Goal: Check status: Check status

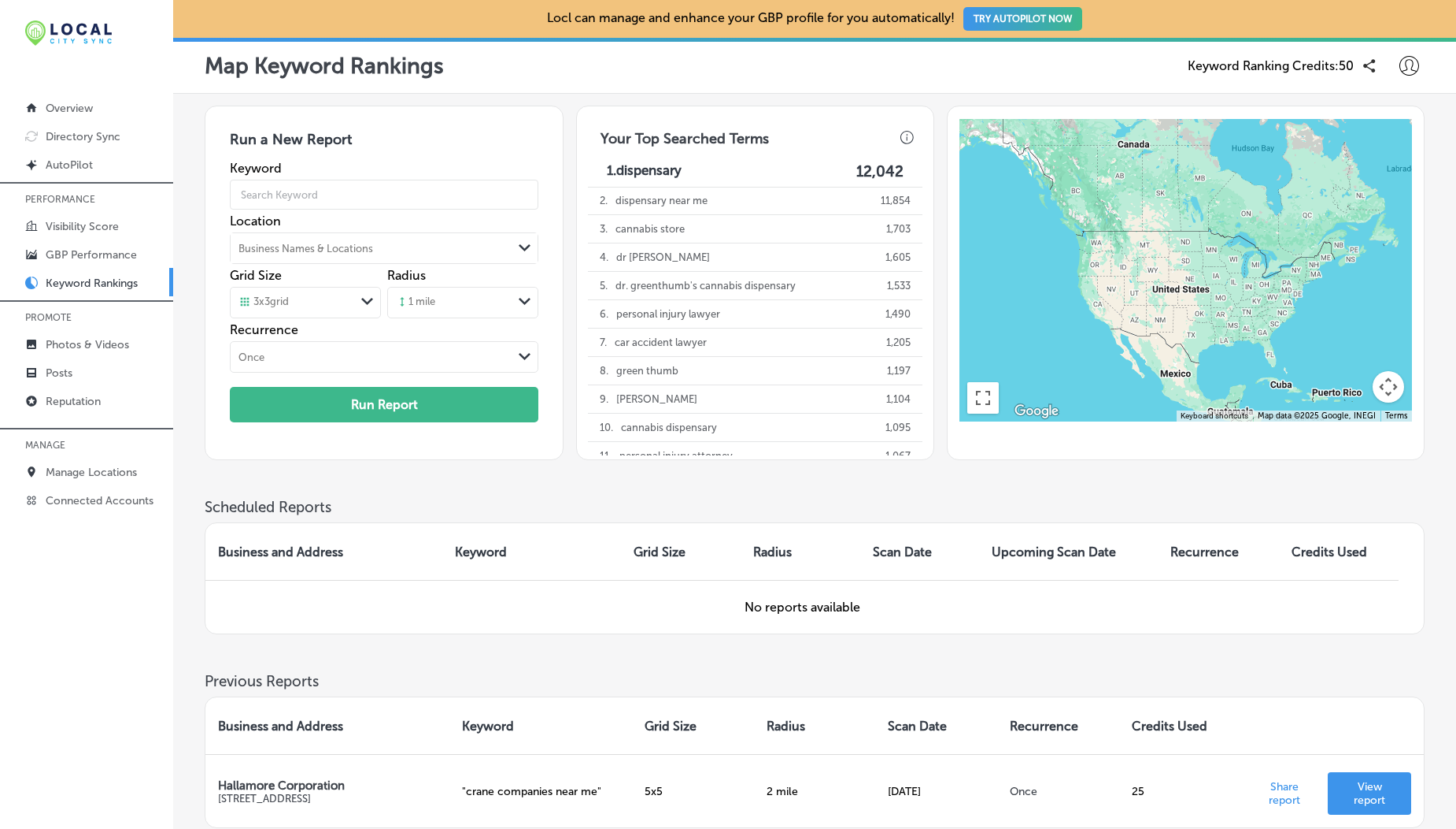
click at [1276, 74] on span "Keyword Ranking Credits: 50" at bounding box center [1271, 65] width 166 height 15
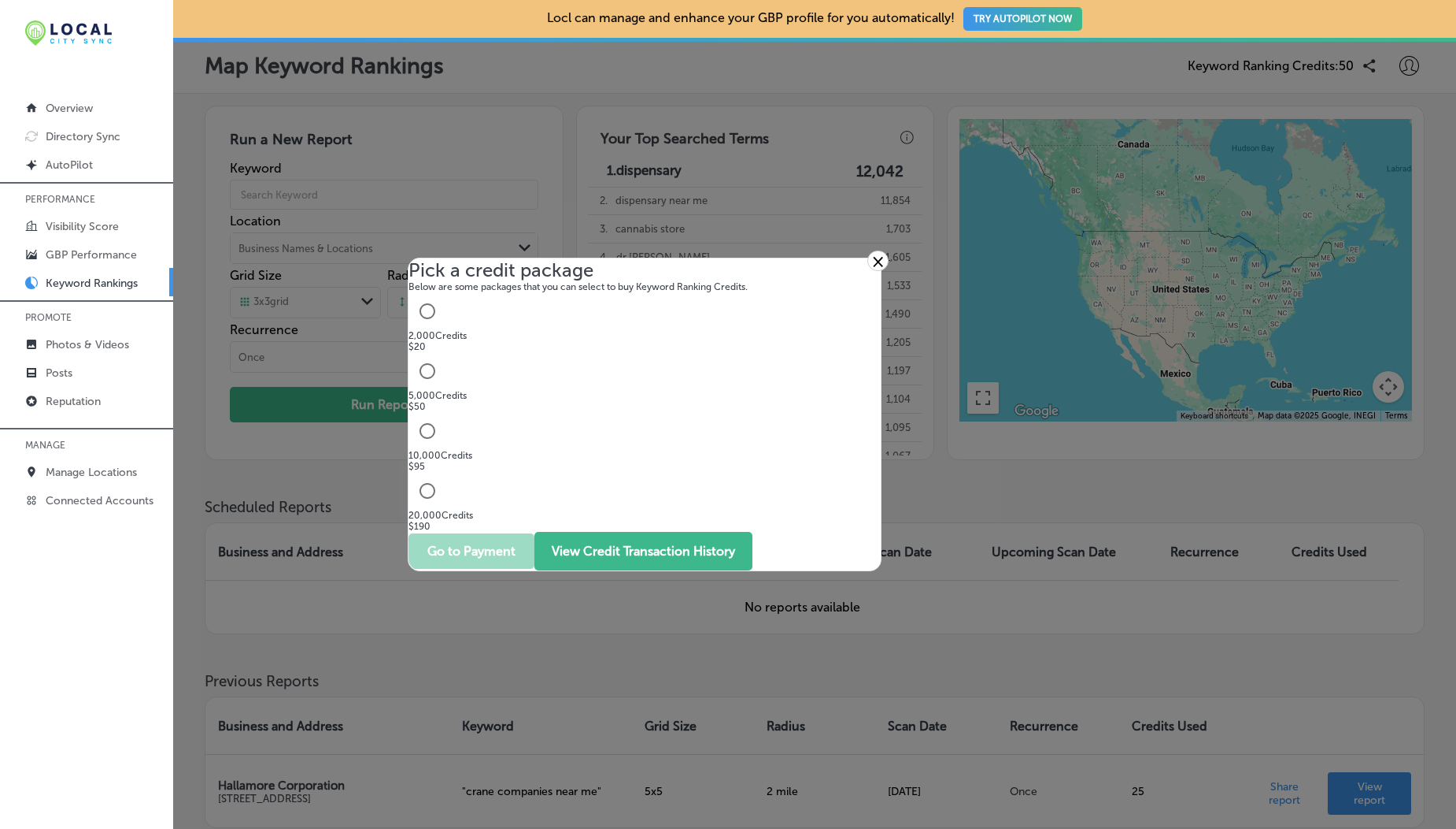
click at [648, 456] on button "View Credit Transaction History" at bounding box center [643, 551] width 218 height 39
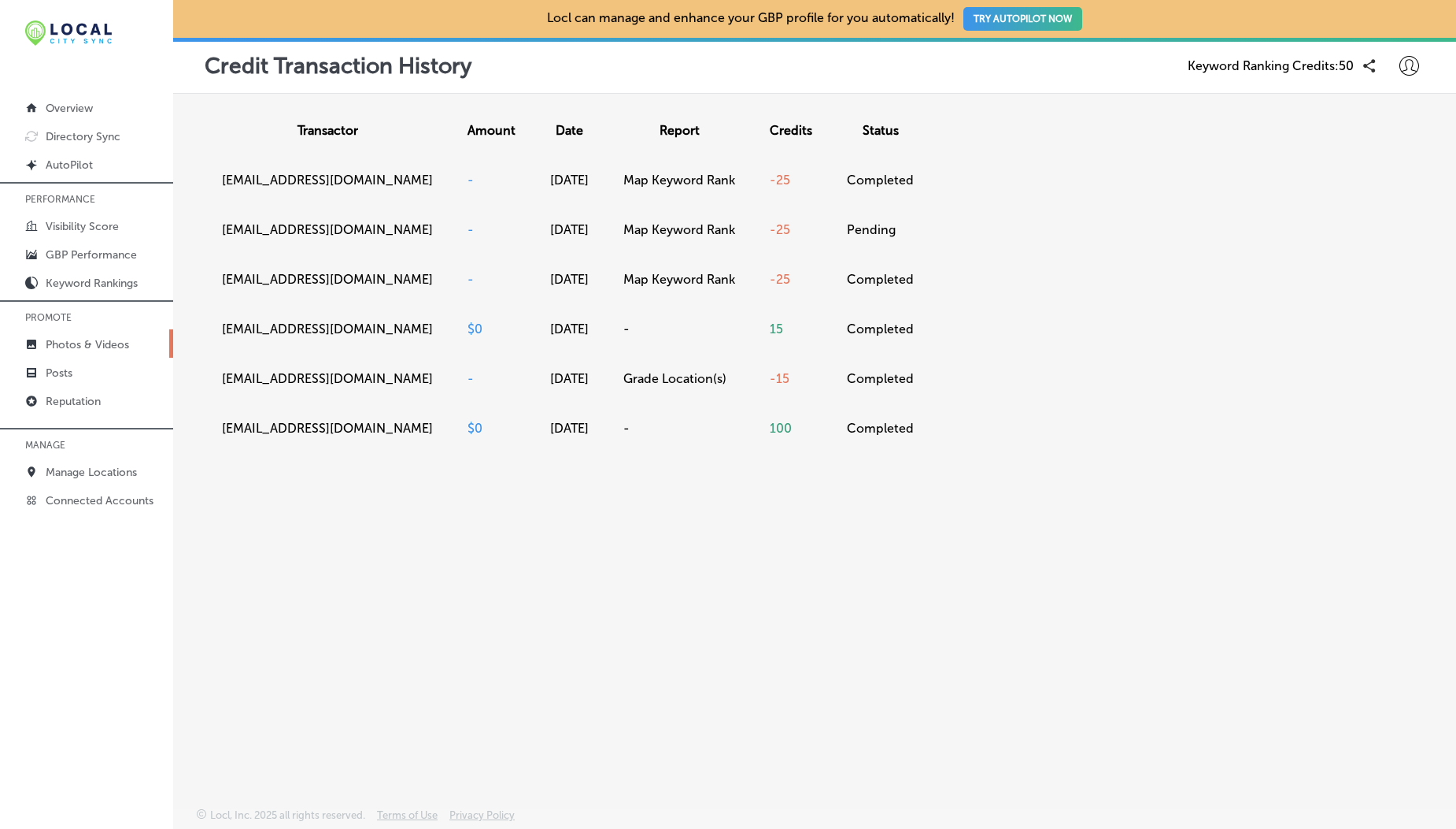
click at [73, 334] on link "Photos & Videos" at bounding box center [87, 343] width 173 height 28
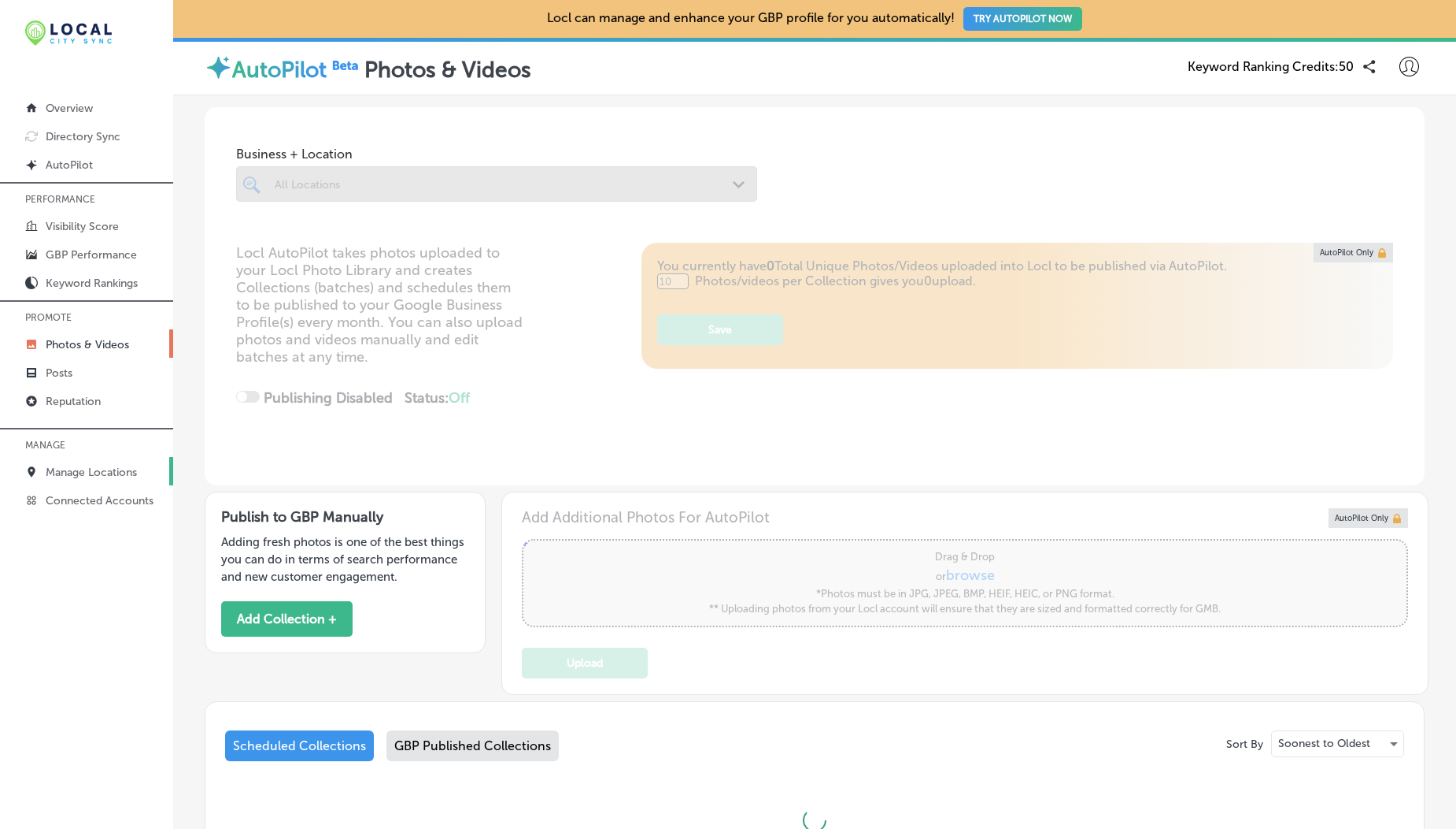
click at [108, 456] on p "Manage Locations" at bounding box center [92, 471] width 92 height 13
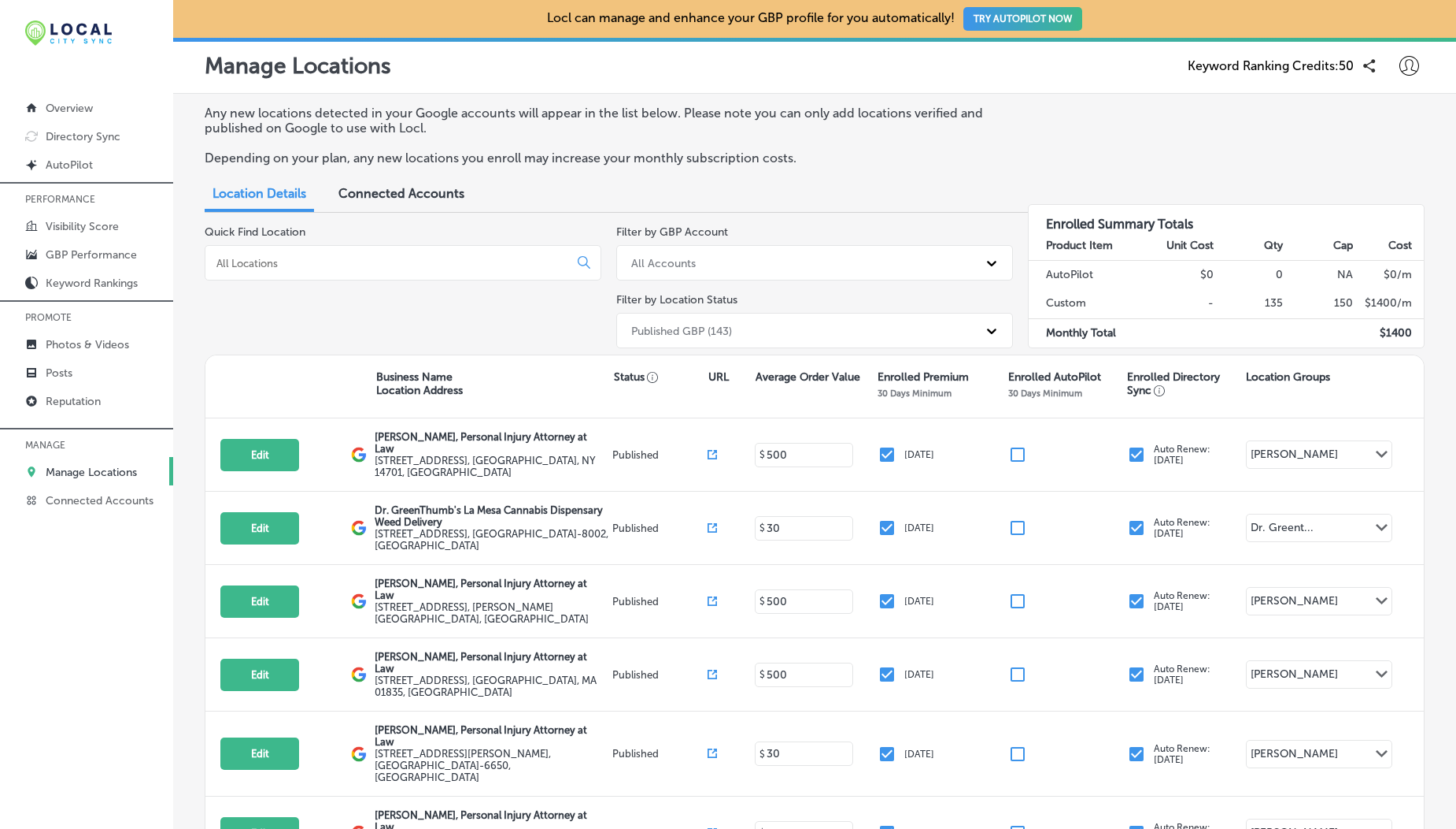
click at [1400, 70] on icon at bounding box center [1410, 66] width 20 height 20
click at [1376, 135] on li "My Account" at bounding box center [1380, 123] width 109 height 36
select select "US"
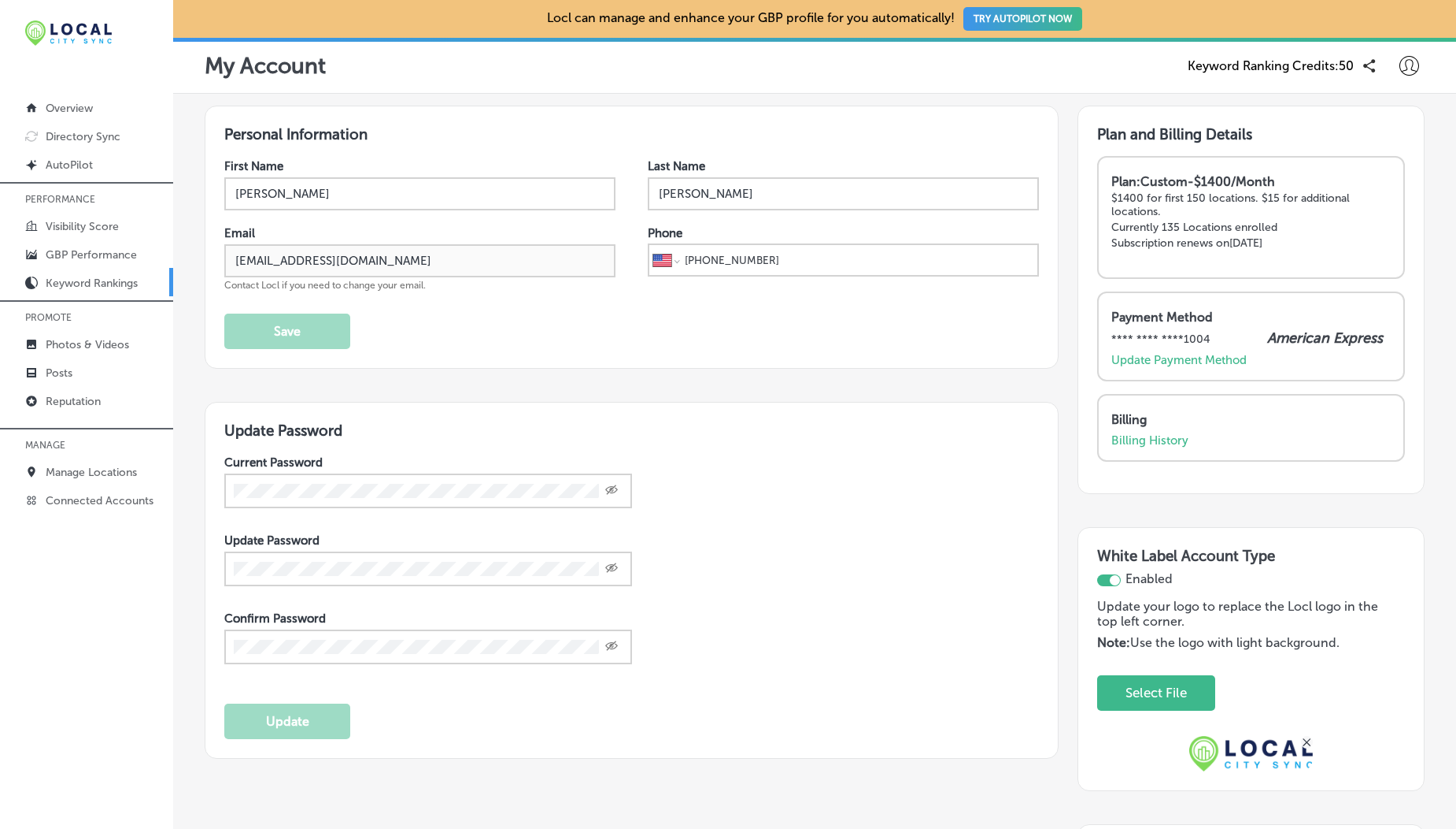
click at [103, 284] on p "Keyword Rankings" at bounding box center [92, 282] width 92 height 13
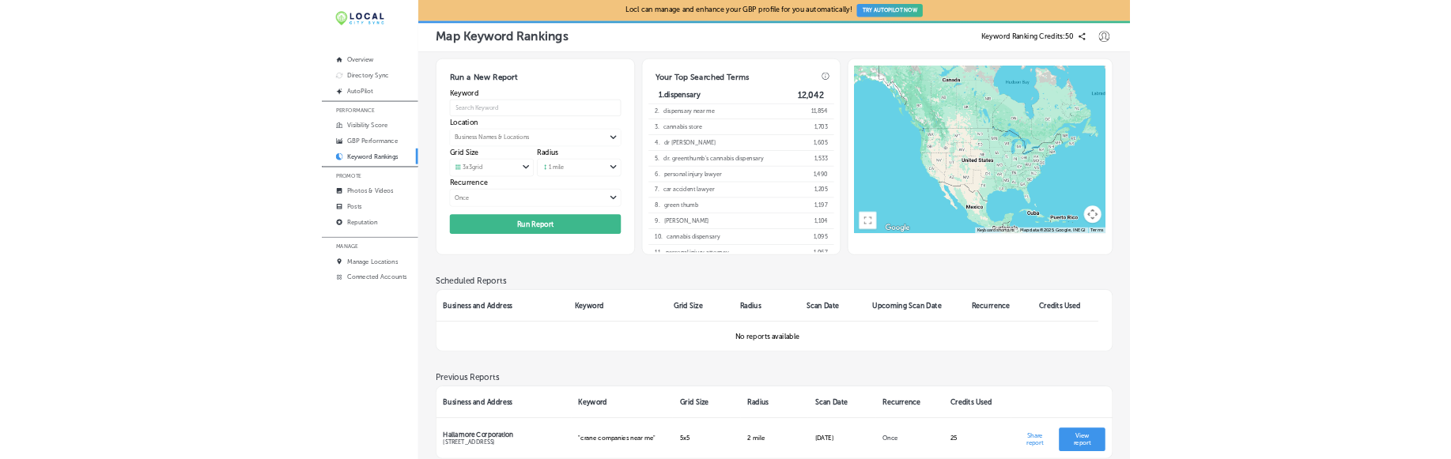
scroll to position [145, 0]
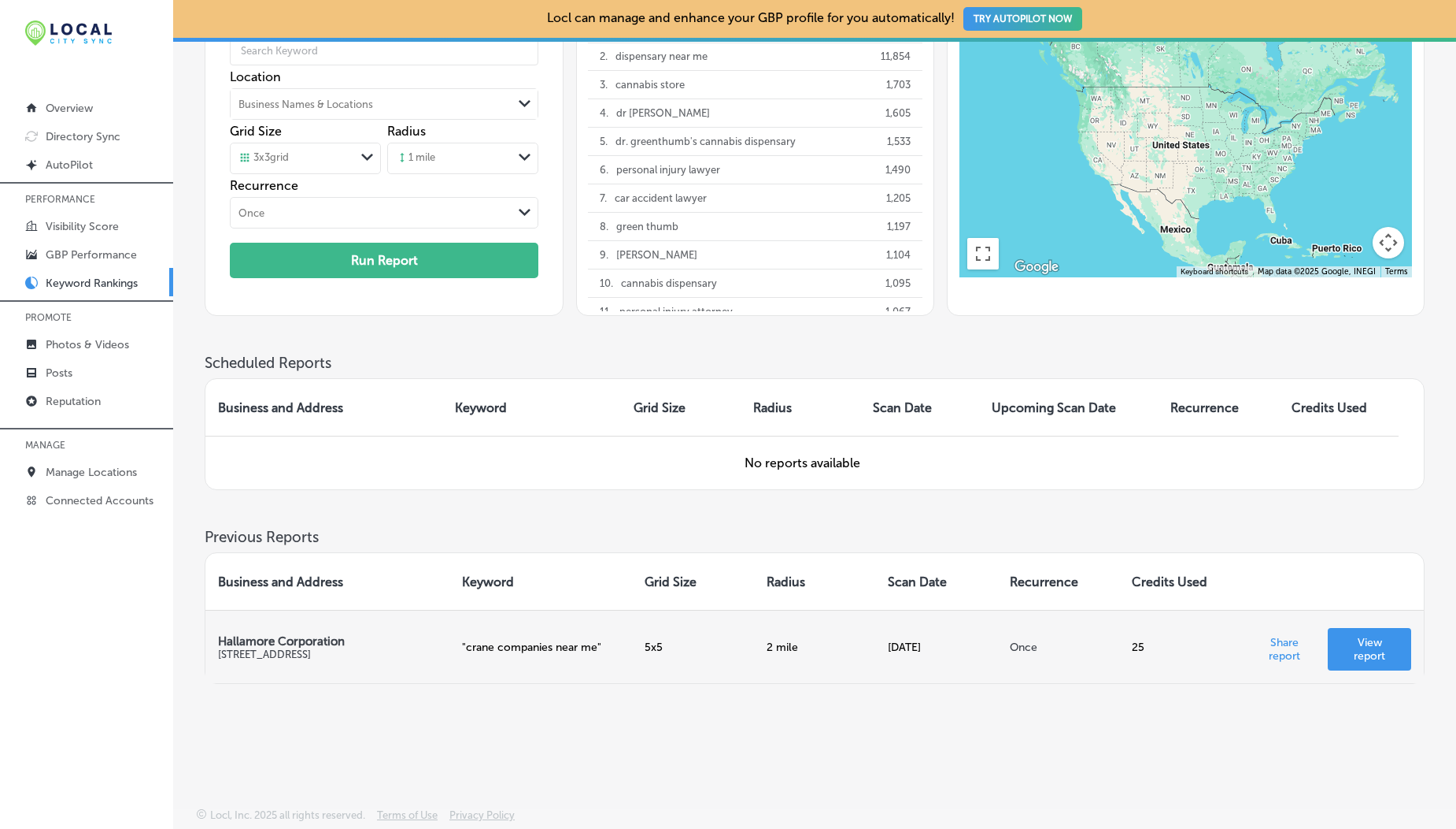
click at [1341, 456] on p "View report" at bounding box center [1369, 649] width 58 height 27
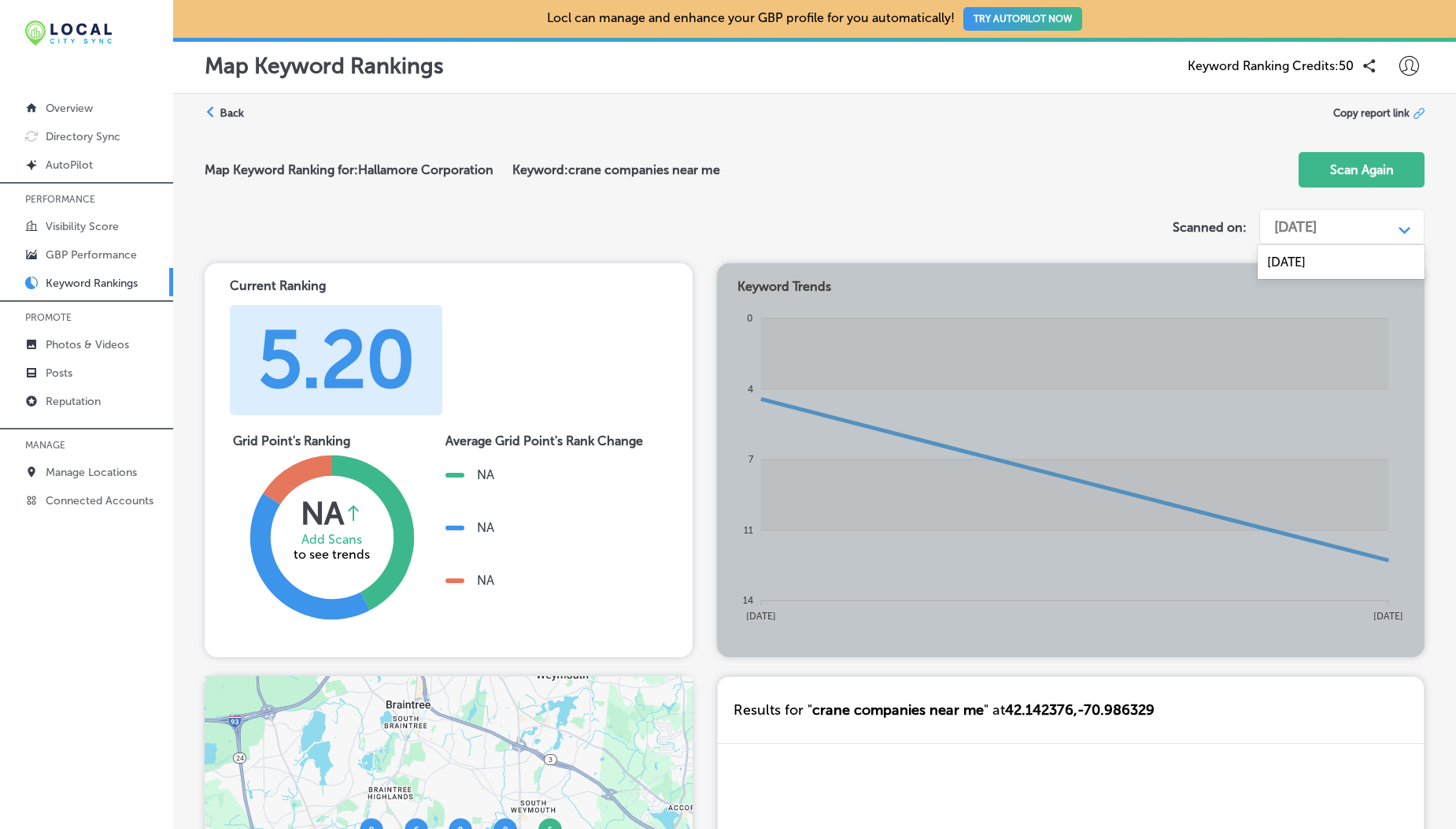
click at [1318, 223] on div "[DATE]" at bounding box center [1296, 226] width 43 height 17
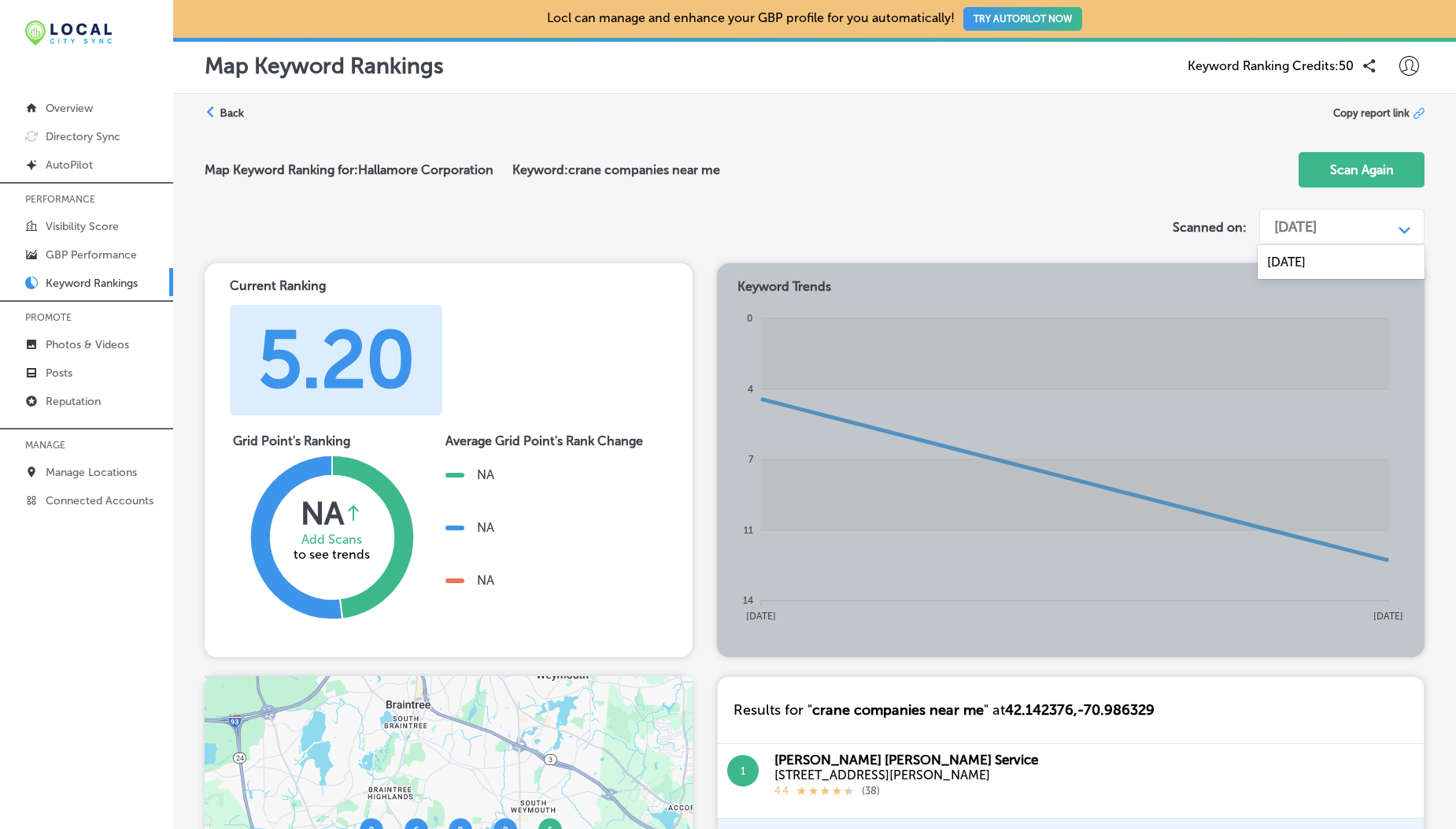
click at [1176, 220] on label "Scanned on:" at bounding box center [1210, 227] width 74 height 15
copy label "Scanned on:"
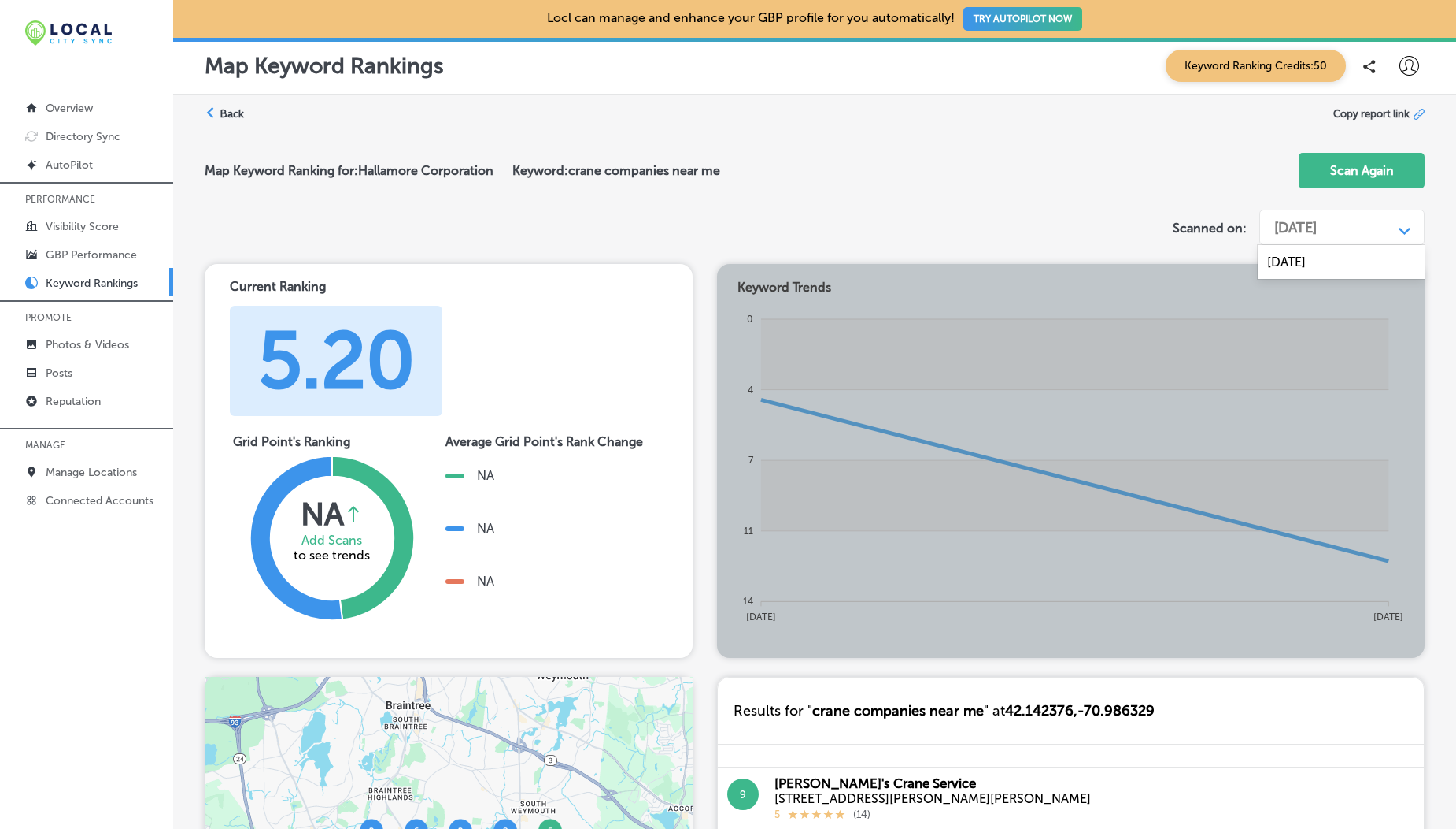
click at [1318, 228] on div "[DATE]" at bounding box center [1296, 227] width 43 height 17
click at [1337, 265] on div "[DATE]" at bounding box center [1341, 262] width 167 height 28
click at [1318, 229] on div "[DATE]" at bounding box center [1296, 227] width 43 height 17
